Goal: Task Accomplishment & Management: Use online tool/utility

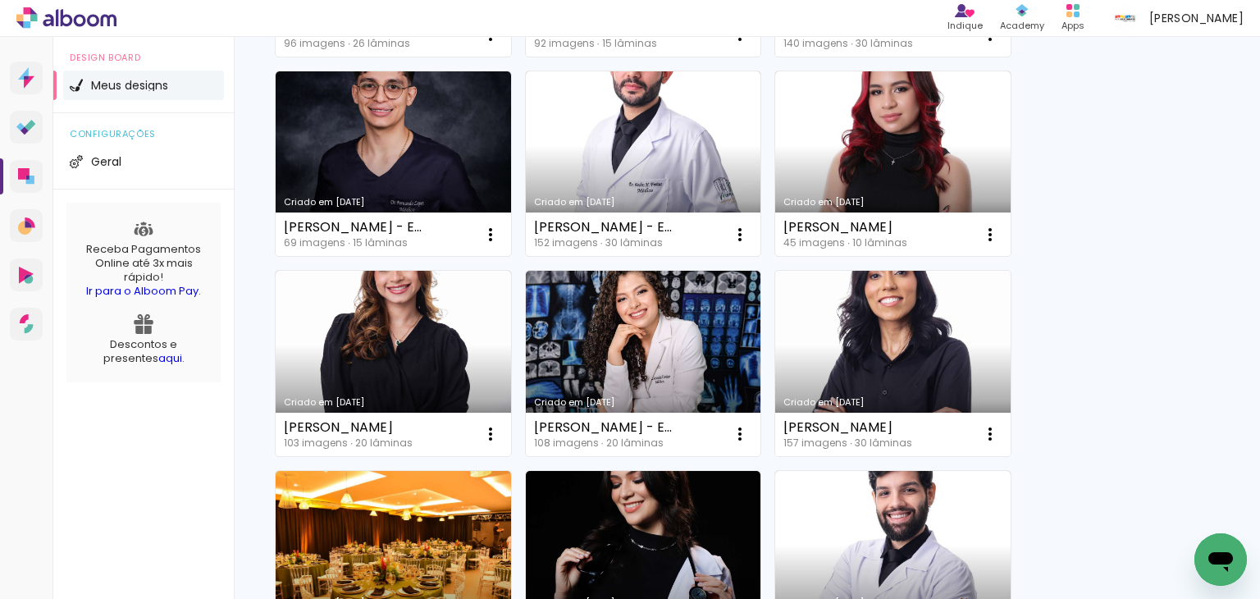
scroll to position [1230, 0]
